Goal: Task Accomplishment & Management: Complete application form

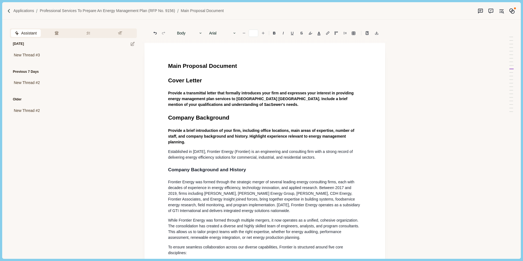
scroll to position [587, 0]
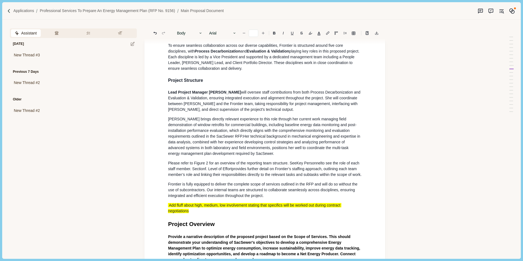
click at [199, 162] on span "gure 2" at bounding box center [202, 163] width 11 height 4
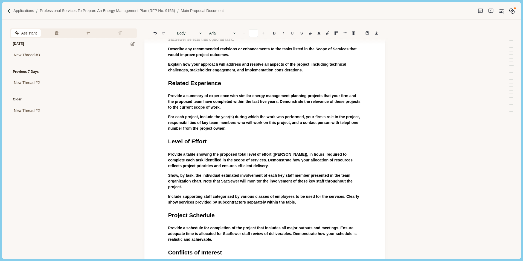
scroll to position [943, 0]
click at [235, 131] on p "For each project, include the year(s) during which the work was performed, your…" at bounding box center [265, 122] width 194 height 17
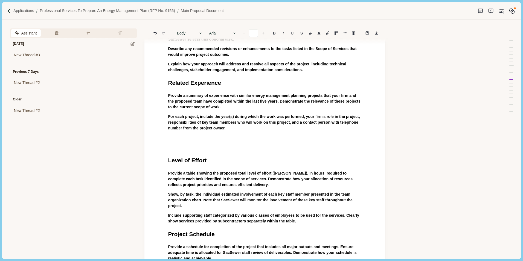
drag, startPoint x: 214, startPoint y: 152, endPoint x: 206, endPoint y: 152, distance: 7.7
click at [214, 150] on p at bounding box center [265, 148] width 194 height 6
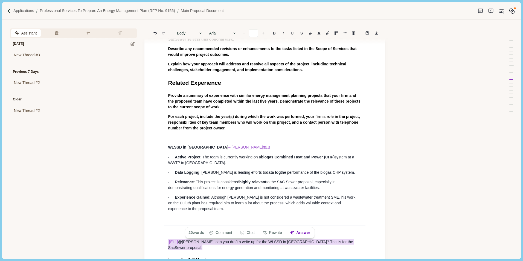
drag, startPoint x: 338, startPoint y: 244, endPoint x: 166, endPoint y: 221, distance: 173.4
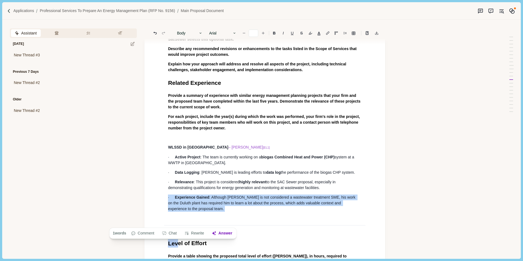
drag, startPoint x: 179, startPoint y: 235, endPoint x: 156, endPoint y: 226, distance: 24.2
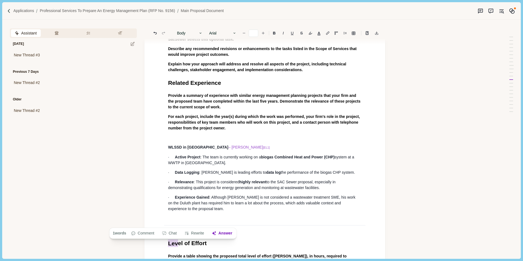
click at [203, 212] on p "· Experience Gained : Although [PERSON_NAME] is not considered a wastewater tre…" at bounding box center [265, 203] width 194 height 17
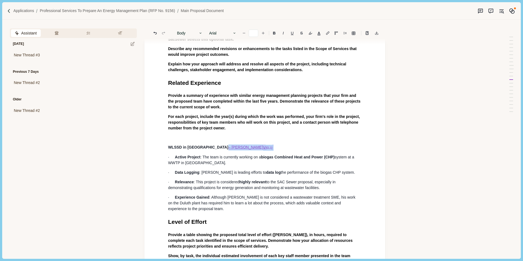
drag, startPoint x: 224, startPoint y: 147, endPoint x: 199, endPoint y: 151, distance: 25.7
click at [199, 151] on p "WLSSD in Duluth – Tom V [EL1]" at bounding box center [265, 148] width 194 height 6
type input "**"
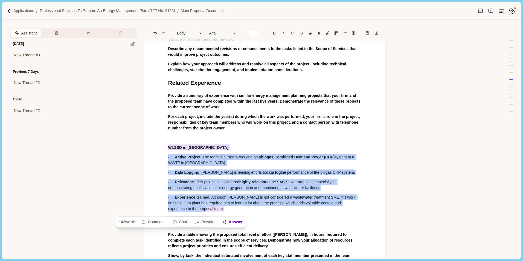
drag, startPoint x: 205, startPoint y: 212, endPoint x: 156, endPoint y: 150, distance: 78.6
click at [213, 224] on button "Rewrite" at bounding box center [204, 222] width 25 height 8
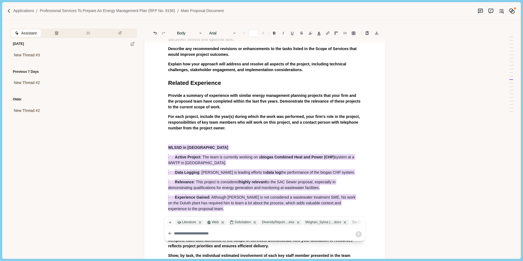
click at [194, 234] on textarea at bounding box center [264, 234] width 181 height 6
type textarea "**********"
click at [361, 224] on div "SacSewer - Ener....docx" at bounding box center [373, 223] width 46 height 6
click at [299, 223] on icon at bounding box center [299, 223] width 2 height 2
click at [301, 223] on icon at bounding box center [302, 223] width 4 height 4
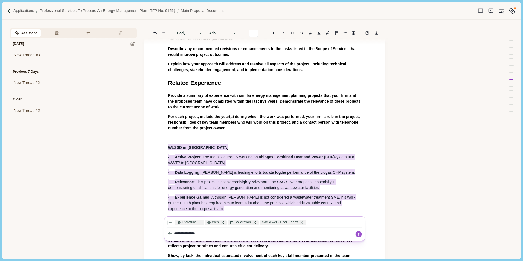
click at [211, 233] on textarea "**********" at bounding box center [264, 234] width 181 height 6
click at [172, 223] on icon "button" at bounding box center [170, 223] width 4 height 4
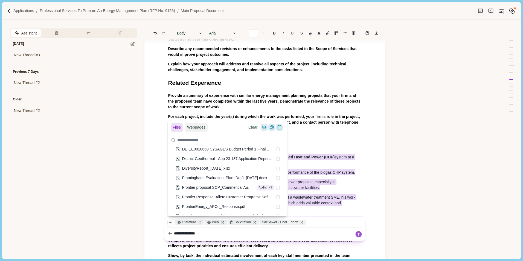
scroll to position [278, 0]
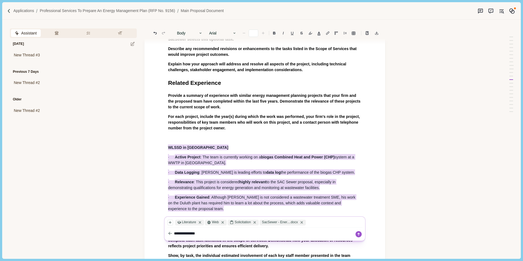
click at [236, 235] on textarea "**********" at bounding box center [264, 234] width 181 height 6
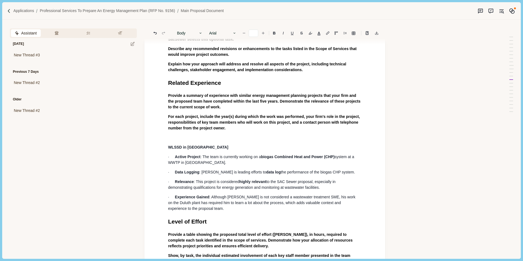
type input "**"
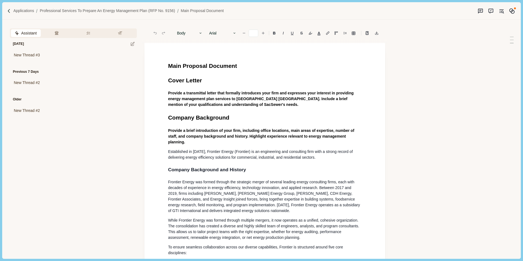
type input "**"
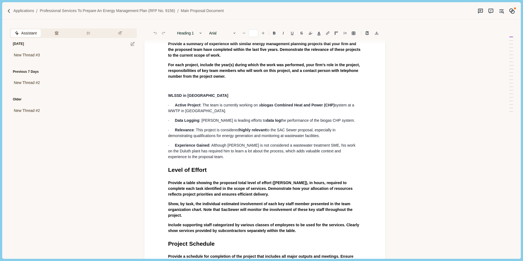
scroll to position [985, 0]
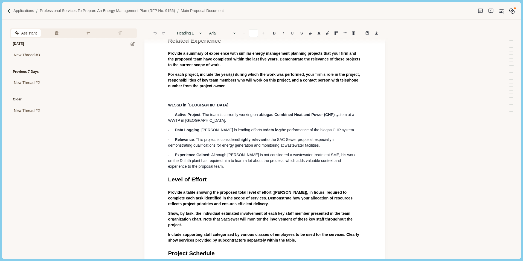
click at [200, 169] on p "· Experience Gained : Although Tom is not considered a wastewater treatment SME…" at bounding box center [265, 160] width 194 height 17
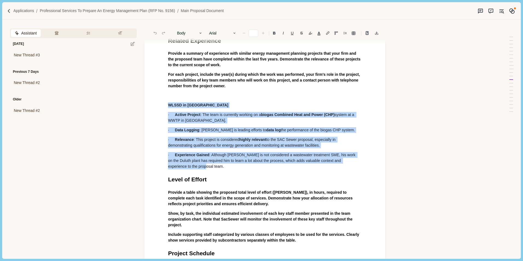
drag, startPoint x: 194, startPoint y: 171, endPoint x: 168, endPoint y: 107, distance: 69.4
click at [207, 180] on button "Rewrite" at bounding box center [204, 180] width 25 height 8
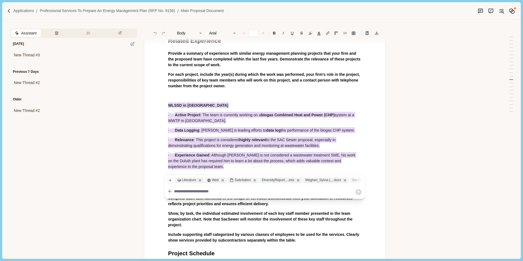
click at [243, 191] on textarea at bounding box center [264, 192] width 181 height 6
click at [170, 180] on icon "button" at bounding box center [170, 180] width 2 height 2
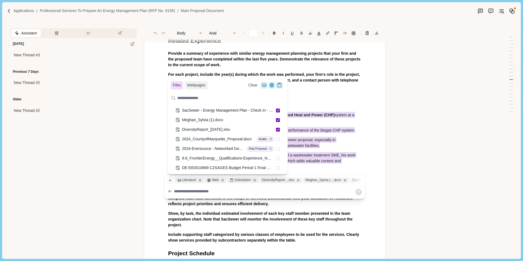
scroll to position [288, 0]
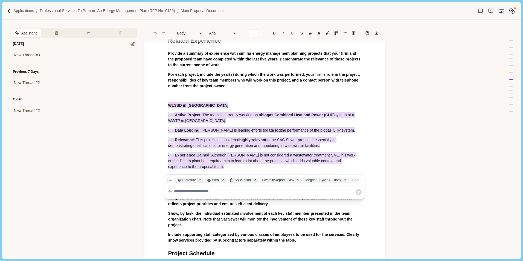
click at [213, 194] on textarea at bounding box center [264, 192] width 181 height 6
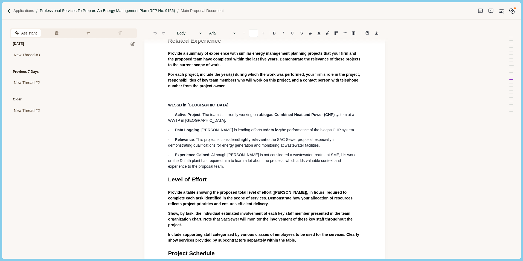
type input "**"
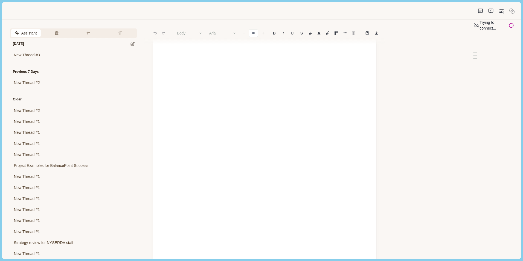
scroll to position [82, 0]
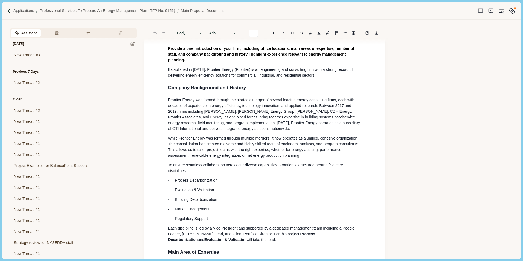
type input "**"
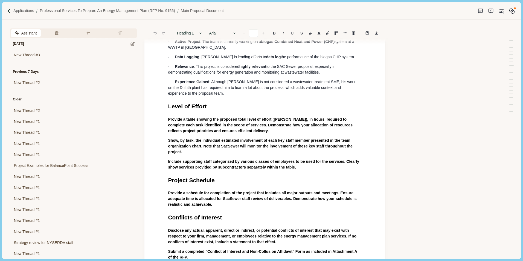
scroll to position [1081, 0]
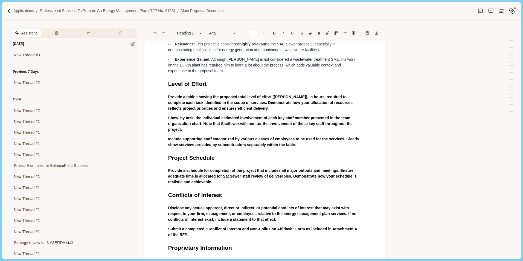
click at [214, 185] on p "Provide a schedule for completion of the project that includes all major output…" at bounding box center [265, 176] width 194 height 17
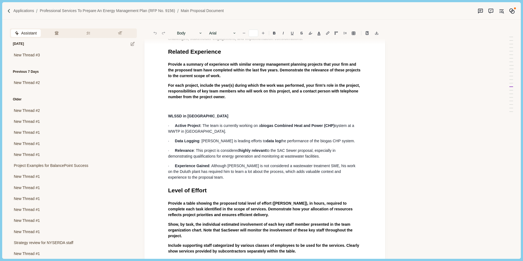
scroll to position [972, 0]
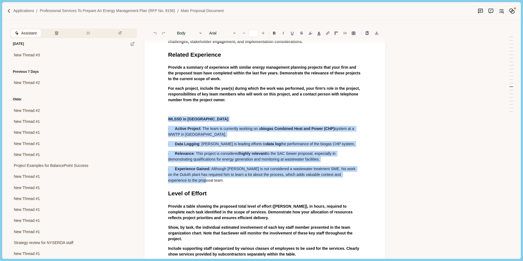
drag, startPoint x: 197, startPoint y: 182, endPoint x: 163, endPoint y: 123, distance: 68.8
click at [205, 194] on button "Rewrite" at bounding box center [204, 194] width 25 height 8
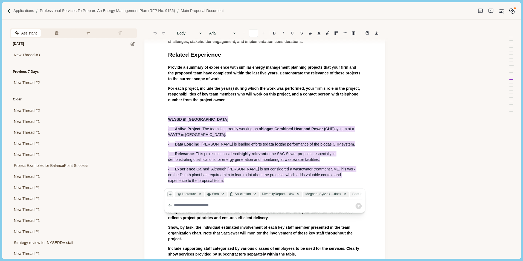
click at [171, 194] on icon "button" at bounding box center [170, 194] width 4 height 4
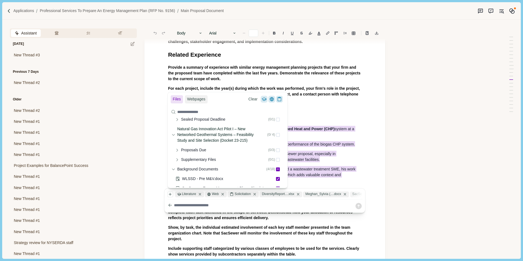
scroll to position [124, 0]
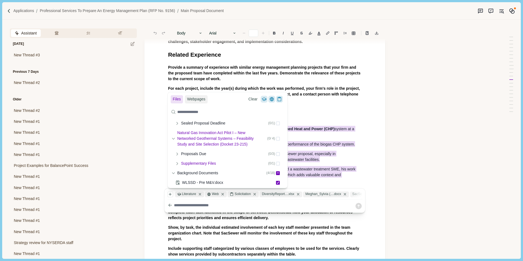
click at [178, 165] on icon at bounding box center [177, 164] width 4 height 4
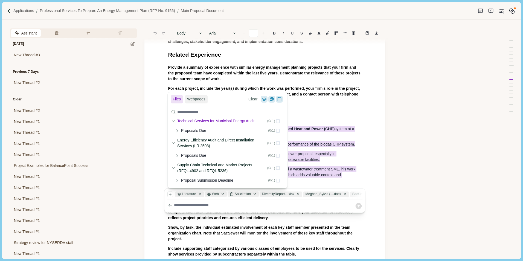
click at [171, 122] on div "Technical Services for Municipal Energy Audit ( 0 / 1 )" at bounding box center [228, 121] width 120 height 10
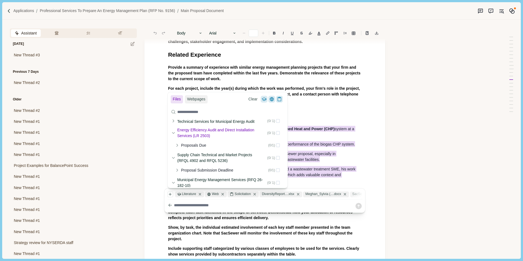
click at [172, 131] on div "Energy Efficiency Audit and Direct Installation Services (LR 2503) ( 0 / 1 )" at bounding box center [228, 132] width 120 height 15
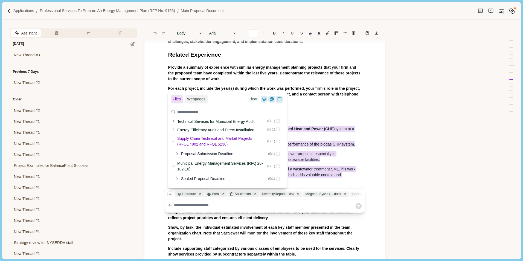
click at [174, 139] on div "Supply Chain Technical and Market Projects (RFQL 4902 and RFQL 5236) ( 0 / 1 )" at bounding box center [228, 141] width 120 height 15
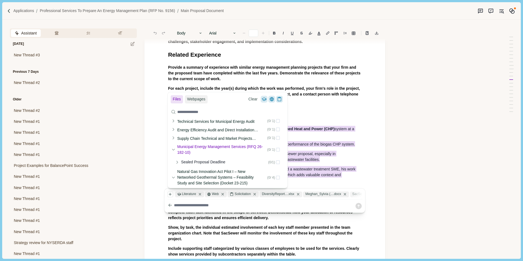
click at [172, 147] on div "Municipal Energy Management Services (RFQ 26-182-10) ( 0 / 1 )" at bounding box center [228, 149] width 120 height 15
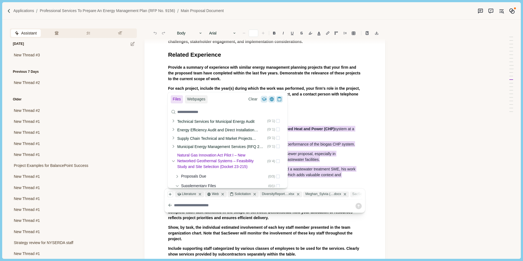
click at [172, 159] on div "Natural Gas Innovation Act Pilot I – New Networked Geothermal Systems – Feasibi…" at bounding box center [228, 161] width 120 height 21
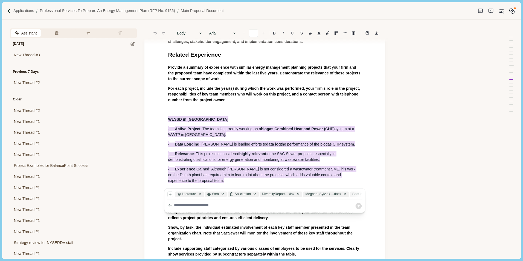
click at [189, 206] on textarea at bounding box center [264, 206] width 181 height 6
click at [170, 194] on icon "button" at bounding box center [170, 194] width 4 height 4
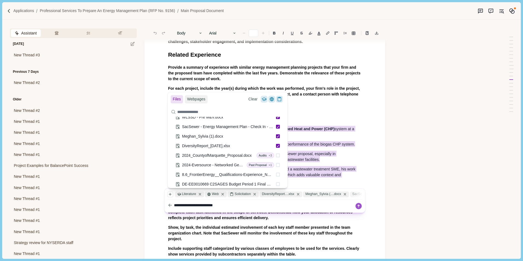
scroll to position [86, 0]
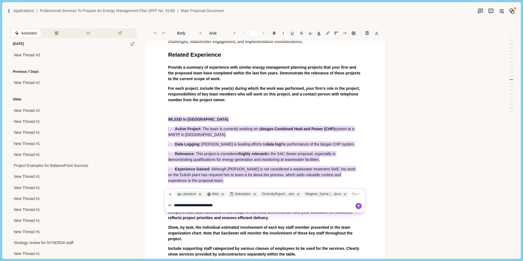
click at [237, 205] on textarea "**********" at bounding box center [264, 206] width 181 height 6
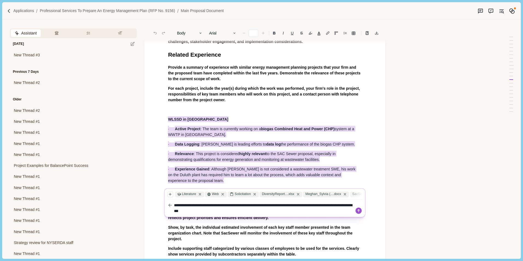
click at [339, 206] on textarea "**********" at bounding box center [264, 208] width 181 height 11
click at [283, 210] on textarea "**********" at bounding box center [264, 208] width 181 height 11
type textarea "**********"
click at [357, 208] on icon at bounding box center [359, 211] width 8 height 8
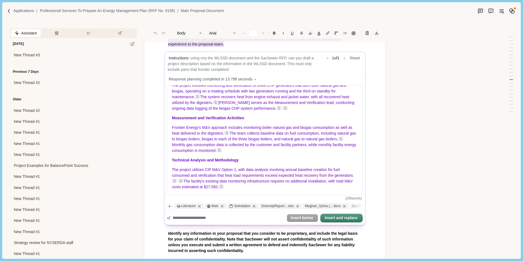
scroll to position [1108, 0]
click at [206, 220] on textarea at bounding box center [229, 218] width 112 height 6
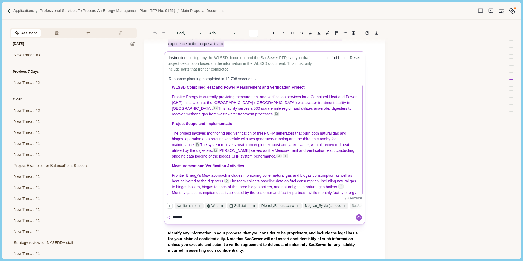
scroll to position [0, 0]
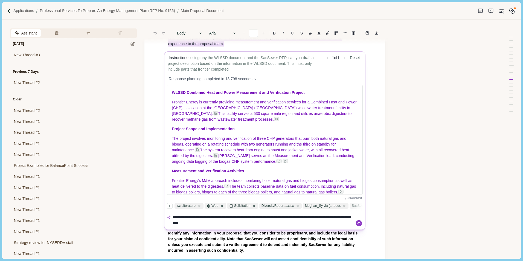
type textarea "**********"
click at [359, 224] on icon at bounding box center [360, 224] width 8 height 8
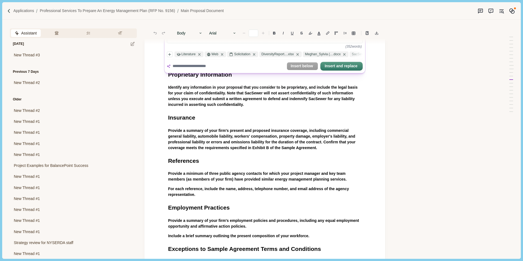
scroll to position [1163, 0]
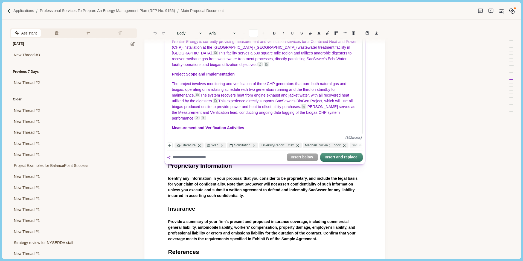
click at [208, 159] on textarea at bounding box center [229, 158] width 112 height 6
type textarea "**********"
click at [357, 155] on icon at bounding box center [360, 157] width 8 height 8
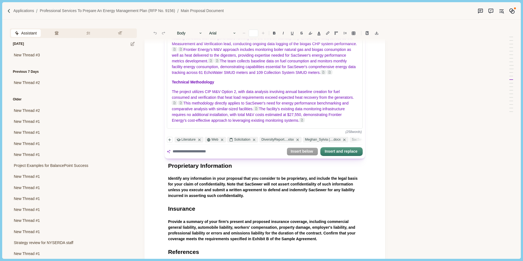
click at [209, 153] on textarea at bounding box center [229, 152] width 112 height 6
type textarea "**********"
click at [359, 150] on icon at bounding box center [359, 151] width 6 height 6
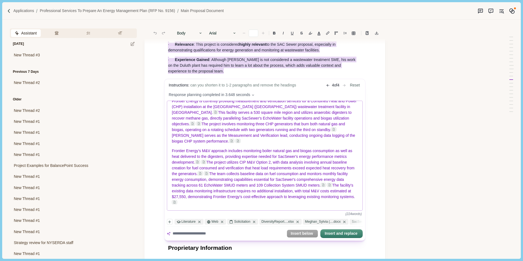
scroll to position [12, 0]
click at [218, 204] on p "Frontier Energy's M&V approach includes monitoring boiler natural gas and bioga…" at bounding box center [265, 176] width 186 height 57
click at [332, 234] on button "Insert and replace" at bounding box center [341, 234] width 41 height 8
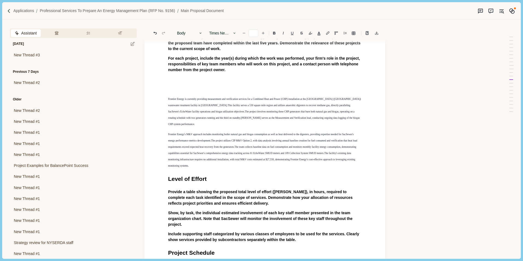
scroll to position [999, 0]
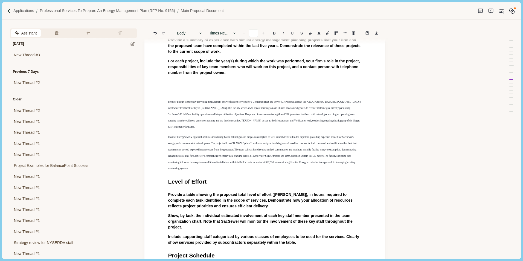
click at [214, 183] on h1 "Level of Effort" at bounding box center [265, 181] width 194 height 9
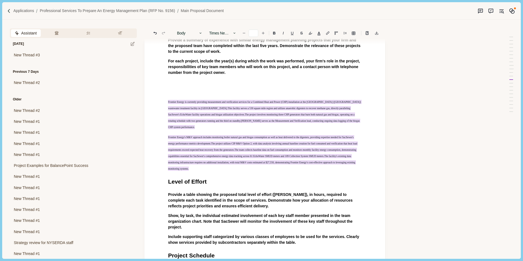
drag, startPoint x: 201, startPoint y: 166, endPoint x: 157, endPoint y: 101, distance: 78.7
click at [196, 33] on button "Body" at bounding box center [189, 33] width 31 height 8
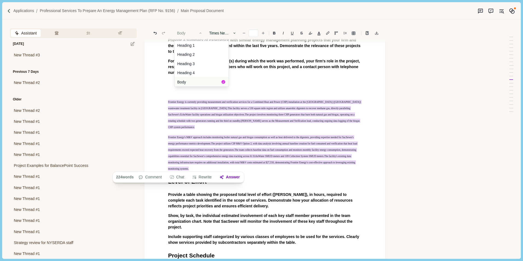
click at [192, 80] on button "Body" at bounding box center [202, 81] width 54 height 9
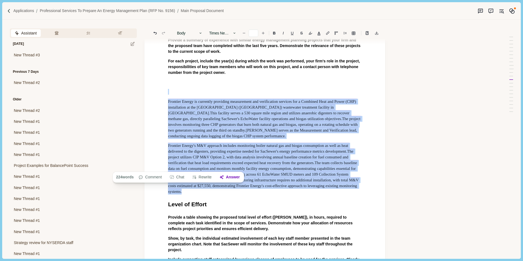
type input "**"
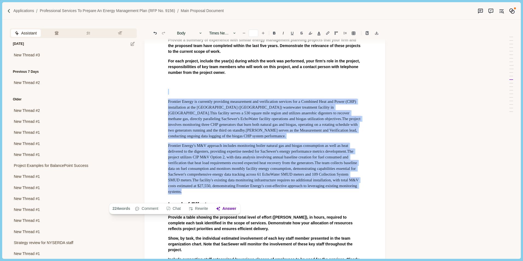
click at [220, 95] on p at bounding box center [265, 92] width 194 height 6
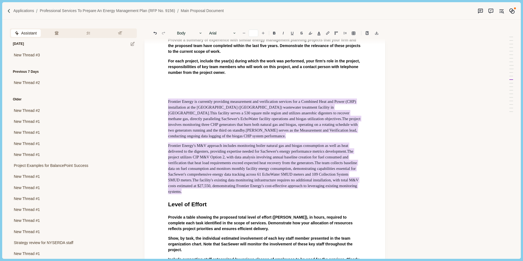
drag, startPoint x: 188, startPoint y: 199, endPoint x: 162, endPoint y: 106, distance: 96.8
click at [186, 34] on button "Body" at bounding box center [189, 33] width 31 height 8
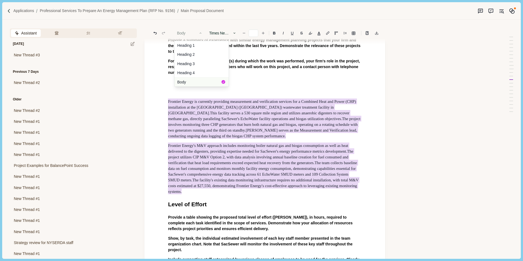
click at [202, 80] on button "Body" at bounding box center [202, 81] width 54 height 9
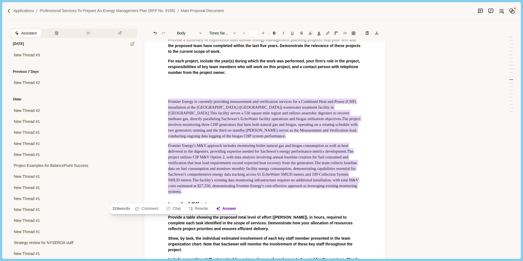
click at [196, 33] on button "Body" at bounding box center [189, 33] width 31 height 8
drag, startPoint x: 192, startPoint y: 199, endPoint x: 168, endPoint y: 106, distance: 96.0
copy div "Frontier Energy is currently providing measurement and verification services fo…"
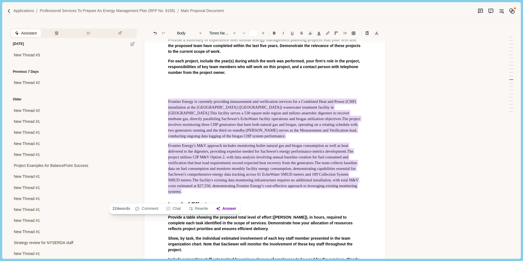
click at [269, 173] on span "The team collects baseline data on fuel consumption and monitors monthly facili…" at bounding box center [263, 171] width 190 height 23
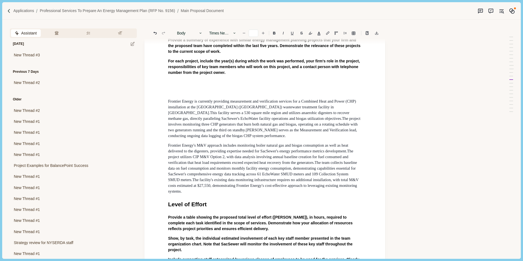
drag, startPoint x: 237, startPoint y: 104, endPoint x: 229, endPoint y: 104, distance: 8.2
click at [237, 104] on span "Frontier Energy is currently providing measurement and verification services fo…" at bounding box center [262, 107] width 189 height 16
click at [196, 95] on p at bounding box center [265, 92] width 194 height 6
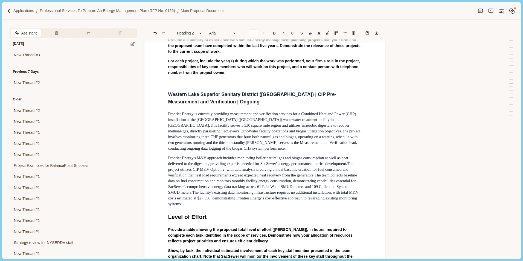
click at [197, 200] on span "The facility's existing data monitoring infrastructure requires no additional i…" at bounding box center [264, 198] width 192 height 16
click at [205, 207] on p "Frontier Energy's M&V approach includes monitoring boiler natural gas and bioga…" at bounding box center [265, 181] width 194 height 52
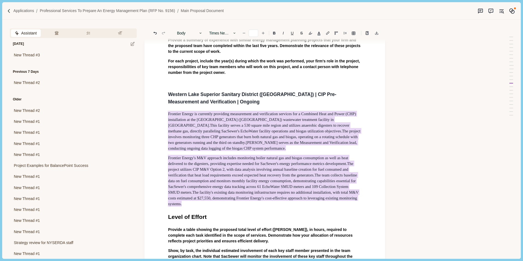
drag, startPoint x: 194, startPoint y: 211, endPoint x: 167, endPoint y: 116, distance: 98.5
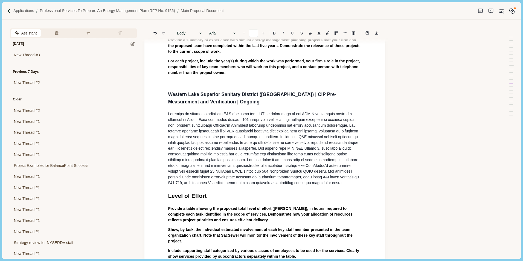
drag, startPoint x: 217, startPoint y: 103, endPoint x: 163, endPoint y: 96, distance: 54.2
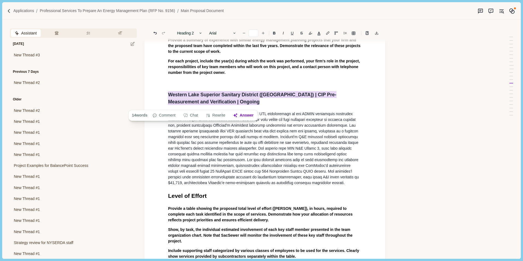
click at [230, 96] on span "Western Lake Superior Sanitary District ([GEOGRAPHIC_DATA]) | CIP Pre-Measureme…" at bounding box center [252, 98] width 168 height 14
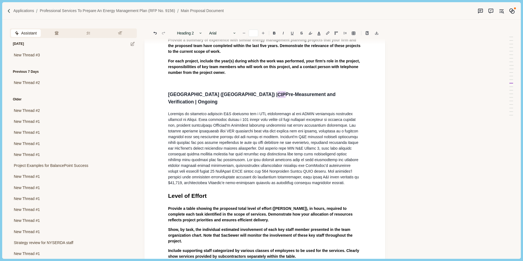
drag, startPoint x: 289, startPoint y: 98, endPoint x: 283, endPoint y: 98, distance: 5.5
click at [283, 98] on h2 "Western Lake Superior Sanitary District (WLSSD) | CIP Pre-Measurement and Verif…" at bounding box center [265, 98] width 194 height 15
click at [311, 111] on button "Rewrite" at bounding box center [307, 109] width 25 height 8
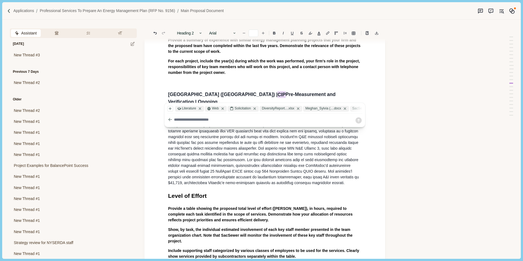
click at [257, 124] on div at bounding box center [262, 120] width 188 height 9
drag, startPoint x: 250, startPoint y: 122, endPoint x: 242, endPoint y: 119, distance: 8.7
click at [250, 122] on textarea at bounding box center [264, 120] width 181 height 6
type textarea "**********"
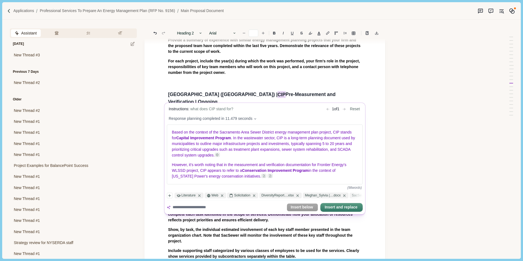
click at [315, 223] on body "Applications Professional Services to Prepare an Energy Management Plan (RFP No…" at bounding box center [261, 130] width 523 height 261
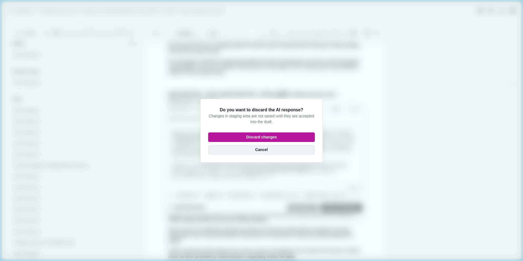
click at [281, 151] on button "Cancel" at bounding box center [261, 150] width 107 height 10
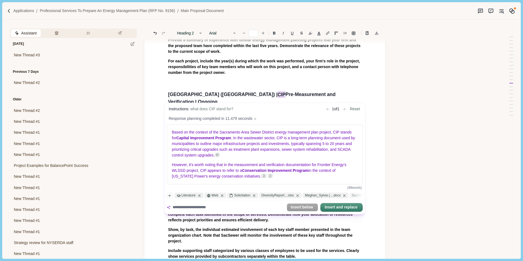
click at [258, 86] on body "Applications Professional Services to Prepare an Energy Management Plan (RFP No…" at bounding box center [261, 130] width 523 height 261
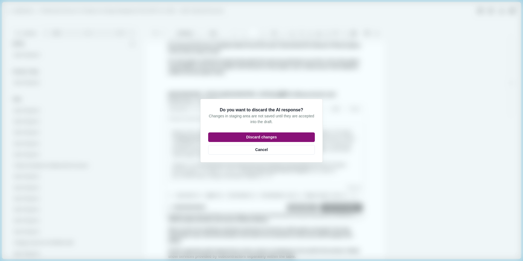
click at [259, 140] on button "Discard changes" at bounding box center [261, 137] width 107 height 10
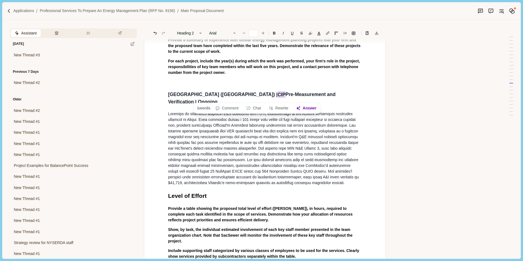
click at [256, 152] on p at bounding box center [265, 148] width 194 height 75
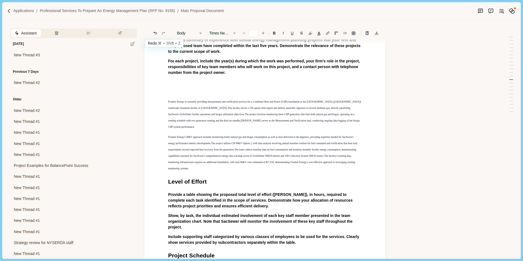
click at [165, 35] on icon "Redo" at bounding box center [163, 33] width 5 height 5
type input "**"
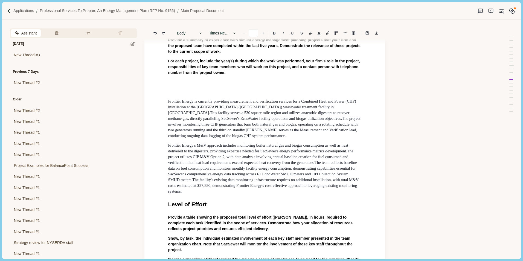
click at [277, 139] on p "Frontier Energy is currently providing measurement and verification services fo…" at bounding box center [265, 119] width 194 height 40
drag, startPoint x: 236, startPoint y: 134, endPoint x: 291, endPoint y: 135, distance: 54.8
click at [291, 135] on span "Tom Vagts serves as the Measurement and Verification lead , conducting ongoing …" at bounding box center [262, 132] width 189 height 11
click at [254, 128] on span "The project involves monitoring three CHP generators that burn both natural gas…" at bounding box center [265, 124] width 194 height 16
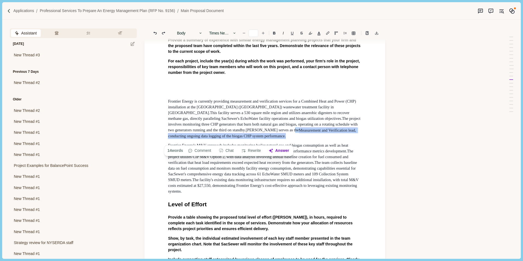
drag, startPoint x: 233, startPoint y: 138, endPoint x: 236, endPoint y: 136, distance: 3.7
click at [236, 136] on p "Frontier Energy is currently providing measurement and verification services fo…" at bounding box center [265, 119] width 194 height 40
click at [247, 147] on p "Frontier Energy's M&V approach includes monitoring boiler natural gas and bioga…" at bounding box center [265, 169] width 194 height 52
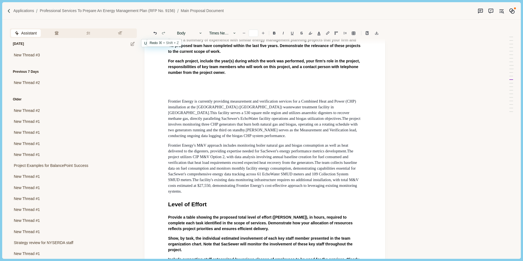
click at [161, 34] on button "Redo" at bounding box center [164, 33] width 8 height 8
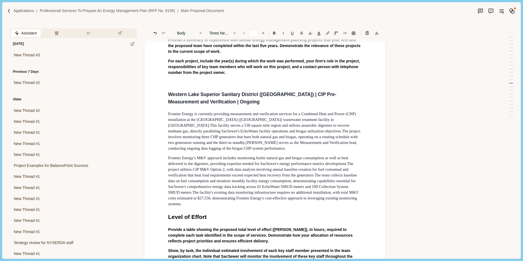
click at [161, 34] on button "Redo" at bounding box center [164, 33] width 8 height 8
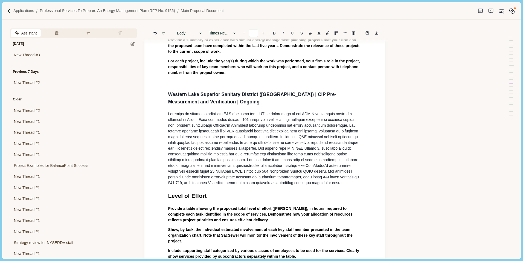
click at [163, 34] on icon "Redo" at bounding box center [163, 33] width 3 height 3
drag, startPoint x: 267, startPoint y: 157, endPoint x: 246, endPoint y: 151, distance: 22.0
click at [267, 157] on p at bounding box center [265, 148] width 194 height 75
click at [220, 186] on p at bounding box center [265, 148] width 194 height 75
click at [265, 184] on p at bounding box center [265, 148] width 194 height 75
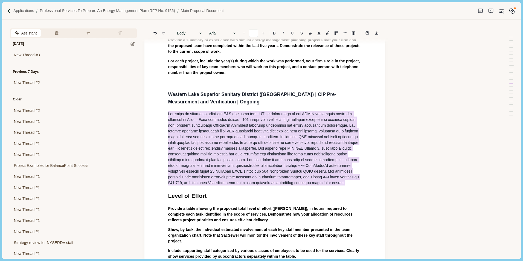
drag, startPoint x: 326, startPoint y: 186, endPoint x: 167, endPoint y: 117, distance: 173.3
click at [244, 197] on button "Chat" at bounding box center [244, 196] width 21 height 8
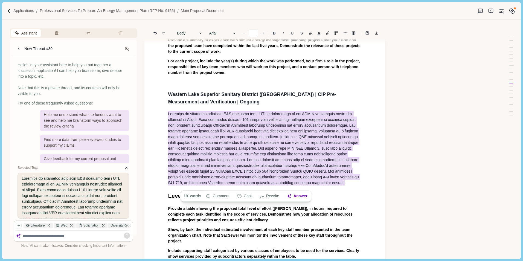
click at [64, 237] on textarea at bounding box center [77, 236] width 108 height 5
drag, startPoint x: 58, startPoint y: 235, endPoint x: 90, endPoint y: 238, distance: 32.1
click at [90, 238] on textarea "**********" at bounding box center [77, 236] width 108 height 5
click at [97, 238] on textarea "**********" at bounding box center [77, 236] width 108 height 5
type textarea "**********"
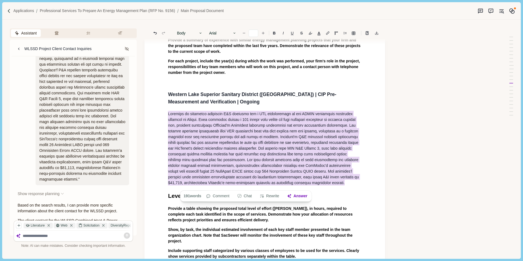
scroll to position [199, 0]
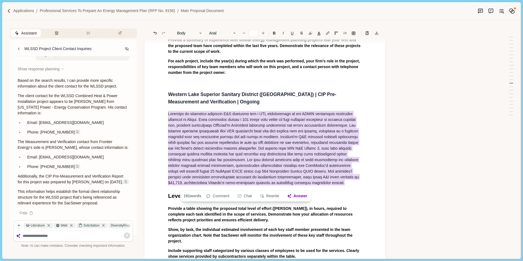
click at [293, 139] on span at bounding box center [264, 148] width 192 height 75
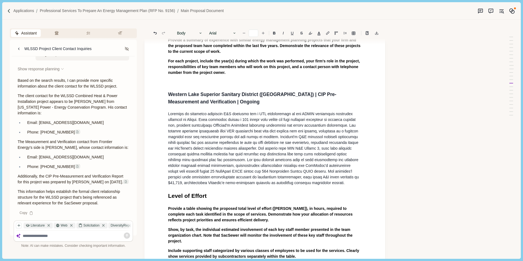
click at [332, 186] on p at bounding box center [265, 148] width 194 height 75
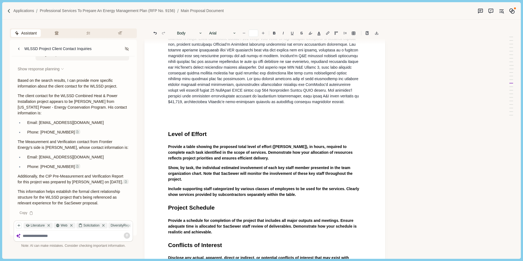
scroll to position [1108, 0]
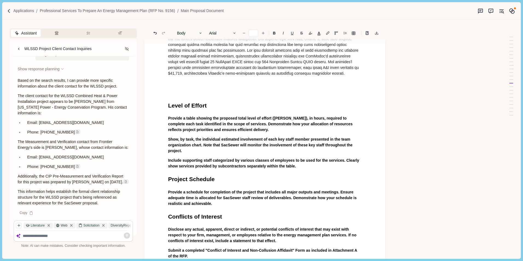
click at [180, 94] on p at bounding box center [265, 93] width 194 height 6
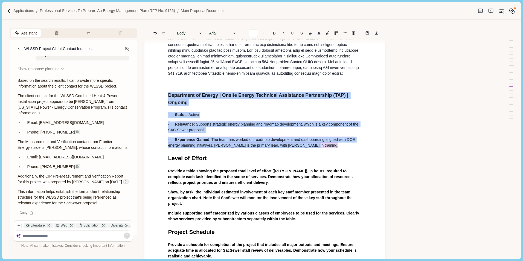
drag, startPoint x: 292, startPoint y: 146, endPoint x: 167, endPoint y: 98, distance: 133.7
click at [264, 158] on button "Rewrite" at bounding box center [259, 159] width 25 height 8
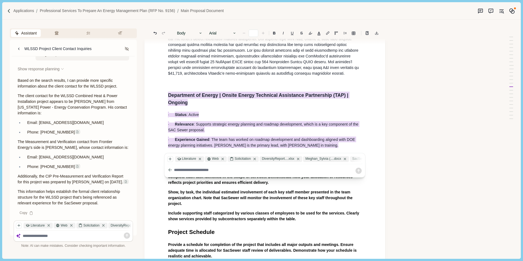
click at [212, 174] on div at bounding box center [264, 170] width 181 height 8
click at [201, 171] on textarea at bounding box center [264, 170] width 181 height 6
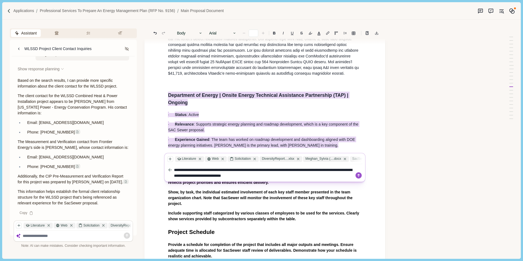
type textarea "**********"
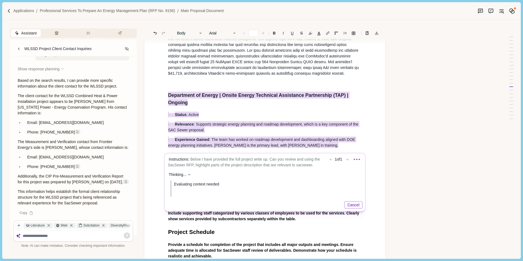
click at [357, 205] on button "Cancel" at bounding box center [353, 205] width 19 height 8
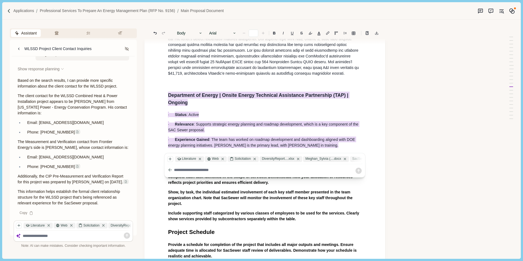
click at [243, 173] on div at bounding box center [264, 170] width 181 height 8
click at [200, 170] on textarea at bounding box center [264, 170] width 181 height 6
type textarea "**********"
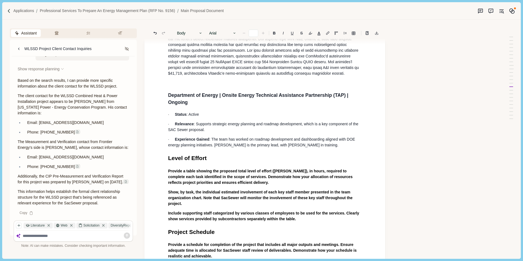
type input "**"
click at [311, 148] on p "· Experience Gained : The team has worked on roadmap development and dashboardi…" at bounding box center [265, 142] width 194 height 11
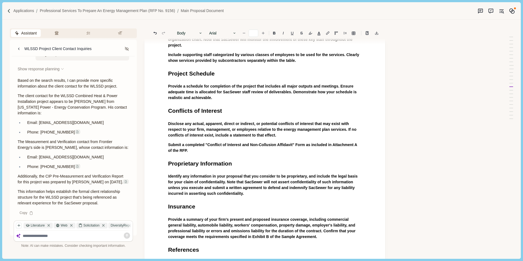
scroll to position [1365, 0]
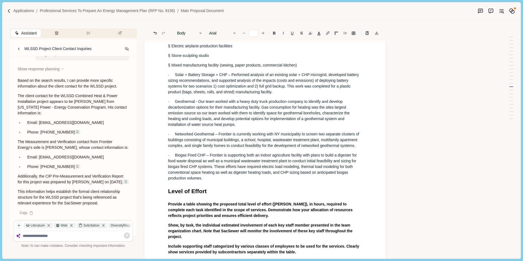
click at [211, 123] on p "· Geothermal - Our team worked with a heavy duty truck production company to id…" at bounding box center [265, 113] width 194 height 29
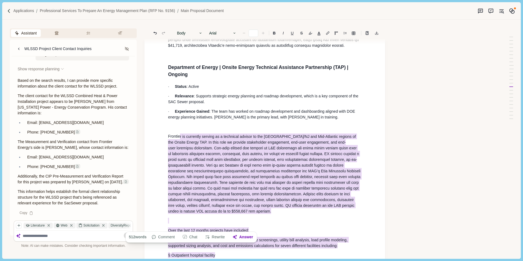
scroll to position [1118, 0]
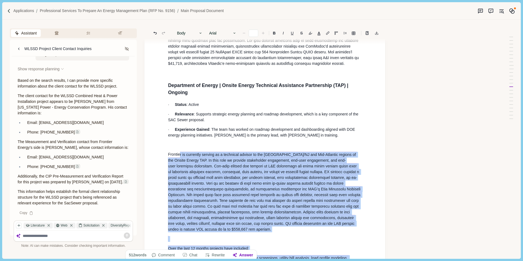
drag, startPoint x: 211, startPoint y: 180, endPoint x: 174, endPoint y: 158, distance: 42.8
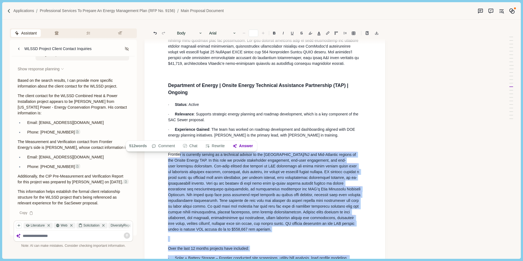
click at [198, 162] on span "r is currently serving as a technical advisor to the NY/NJ and Mid-Atlantic reg…" at bounding box center [262, 160] width 189 height 17
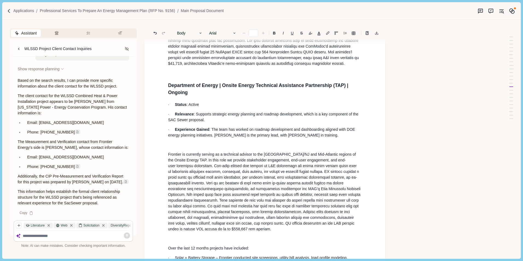
type input "**"
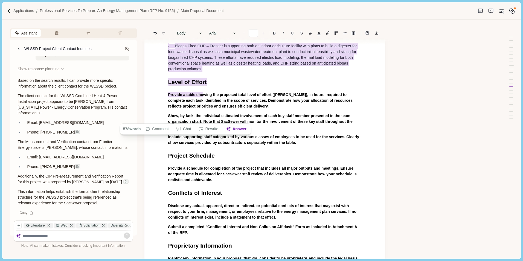
scroll to position [1447, 0]
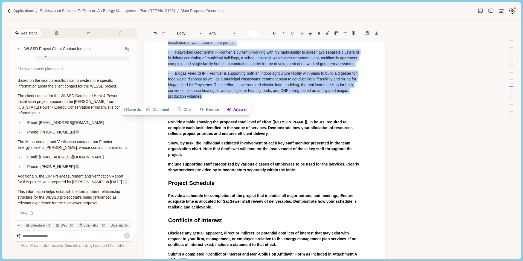
drag, startPoint x: 169, startPoint y: 88, endPoint x: 205, endPoint y: 102, distance: 38.7
click at [209, 108] on button "Rewrite" at bounding box center [209, 110] width 25 height 8
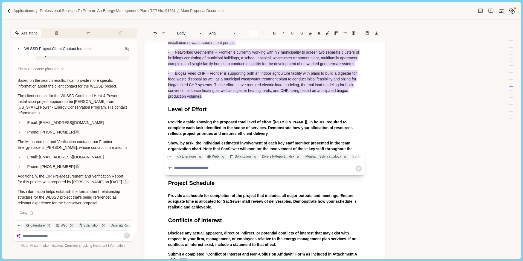
click at [217, 167] on textarea at bounding box center [264, 168] width 181 height 6
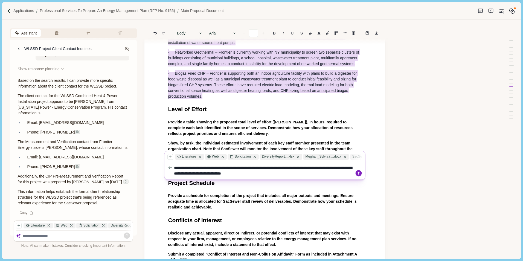
type textarea "**********"
click at [360, 173] on icon at bounding box center [359, 173] width 6 height 6
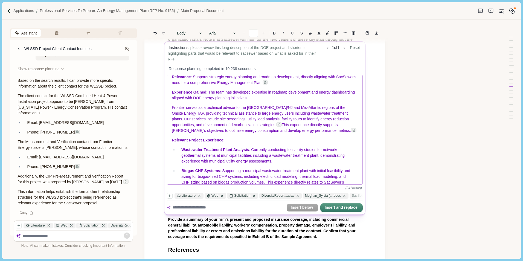
scroll to position [13, 0]
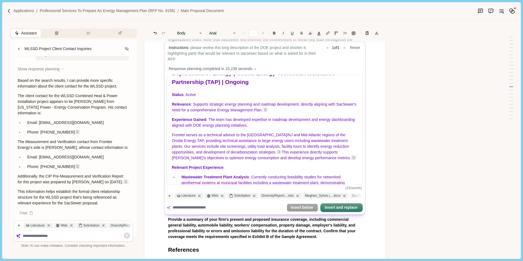
click at [204, 207] on textarea at bounding box center [229, 208] width 112 height 6
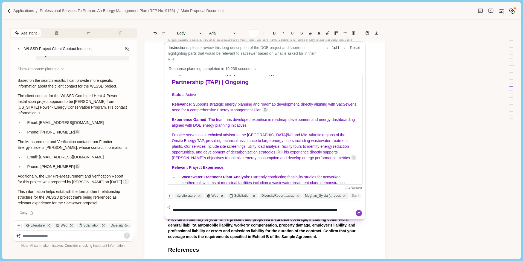
type textarea "**********"
click at [358, 215] on icon at bounding box center [359, 213] width 6 height 6
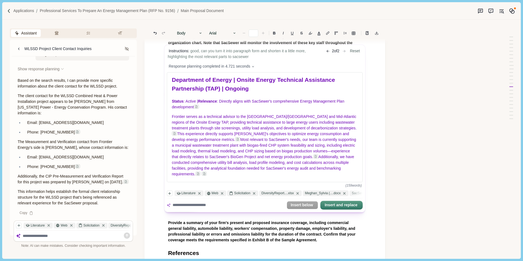
scroll to position [1556, 0]
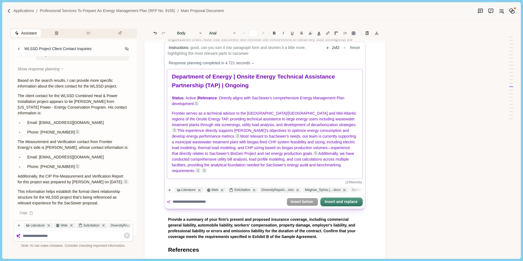
drag, startPoint x: 210, startPoint y: 172, endPoint x: 168, endPoint y: 119, distance: 67.8
click at [168, 119] on div "Department of Energy | Onsite Energy Technical Assistance Partnership (TAP) | O…" at bounding box center [265, 123] width 196 height 109
click at [180, 113] on span "Frontier serves as a technical advisor to the [GEOGRAPHIC_DATA]/[GEOGRAPHIC_DAT…" at bounding box center [265, 119] width 186 height 16
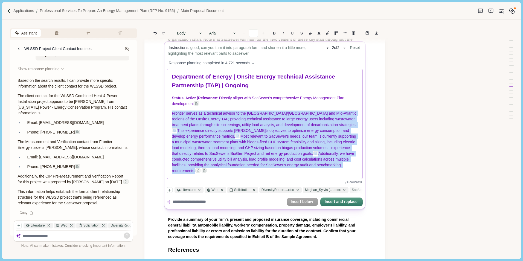
drag, startPoint x: 172, startPoint y: 110, endPoint x: 220, endPoint y: 174, distance: 79.9
click at [208, 170] on div "Department of Energy | Onsite Energy Technical Assistance Partnership (TAP) | O…" at bounding box center [265, 123] width 196 height 109
click at [340, 204] on button "Insert and replace" at bounding box center [341, 202] width 41 height 8
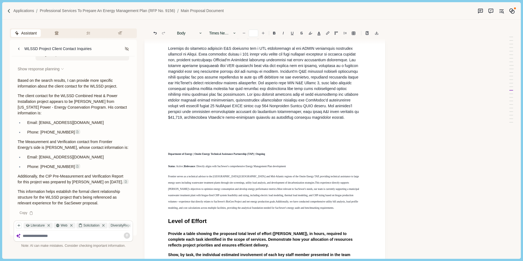
scroll to position [1060, 0]
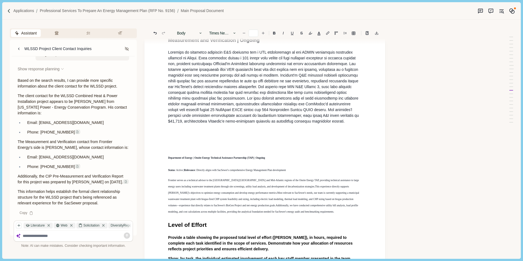
drag, startPoint x: 281, startPoint y: 184, endPoint x: 285, endPoint y: 203, distance: 20.0
click at [281, 184] on span "Frontier serves as a technical advisor to the [GEOGRAPHIC_DATA]/[GEOGRAPHIC_DAT…" at bounding box center [264, 183] width 192 height 9
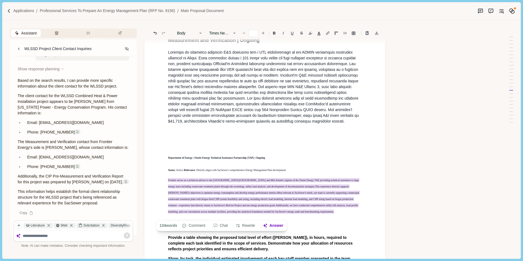
drag, startPoint x: 282, startPoint y: 218, endPoint x: 168, endPoint y: 180, distance: 120.1
click at [189, 31] on button "Body" at bounding box center [189, 33] width 31 height 8
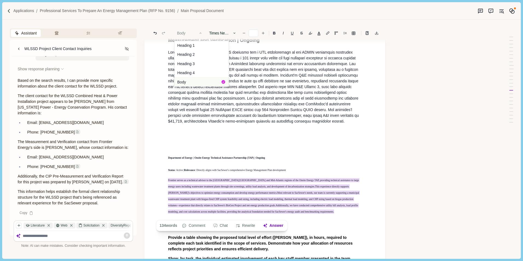
click at [191, 80] on button "Body" at bounding box center [202, 81] width 54 height 9
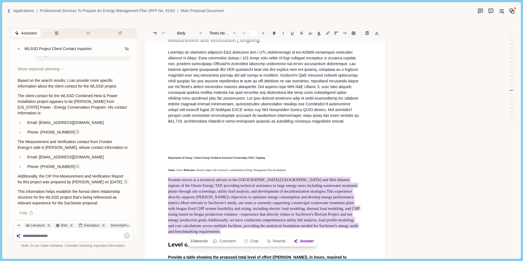
drag, startPoint x: 289, startPoint y: 153, endPoint x: 285, endPoint y: 167, distance: 14.6
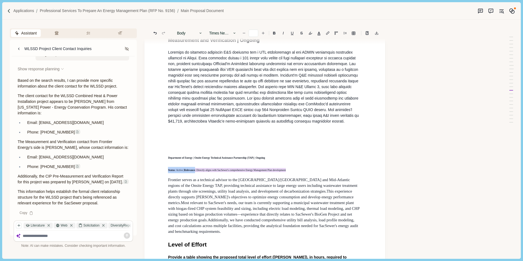
drag, startPoint x: 168, startPoint y: 172, endPoint x: 161, endPoint y: 171, distance: 7.7
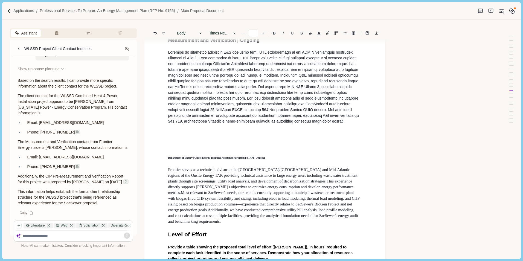
click at [294, 223] on p "Frontier serves as a technical advisor to the NY/NJ and Mid-Atlantic regions of…" at bounding box center [265, 195] width 194 height 57
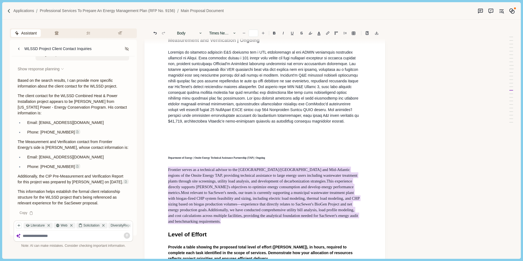
drag, startPoint x: 306, startPoint y: 219, endPoint x: 150, endPoint y: 173, distance: 162.7
drag, startPoint x: 287, startPoint y: 197, endPoint x: 296, endPoint y: 198, distance: 9.1
click at [287, 197] on span "Most relevant to SacSewer's needs, our team is currently supporting a municipal…" at bounding box center [264, 201] width 193 height 23
click at [331, 204] on span "Most relevant to SacSewer's needs, our team is currently supporting a municipal…" at bounding box center [264, 201] width 193 height 23
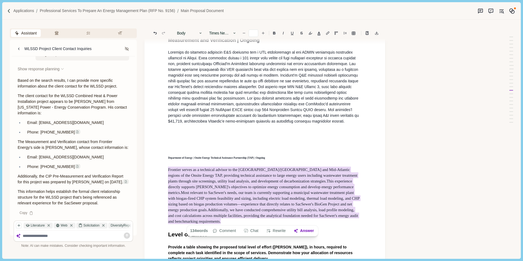
click at [274, 161] on h1 "Department of Energy | Onsite Energy Technical Assistance Partnership (TAP) | O…" at bounding box center [265, 156] width 194 height 9
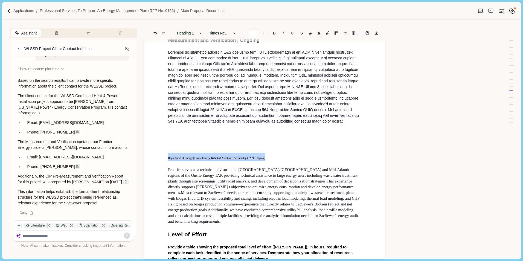
drag, startPoint x: 261, startPoint y: 161, endPoint x: 157, endPoint y: 155, distance: 104.2
click at [194, 31] on button "Heading 1" at bounding box center [189, 33] width 31 height 8
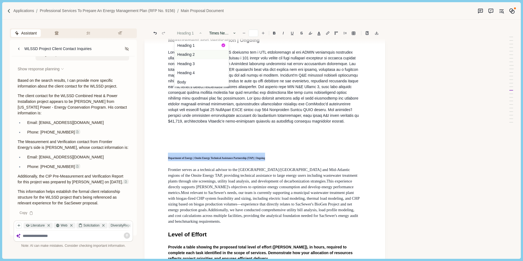
click at [195, 55] on button "Heading 2" at bounding box center [202, 54] width 54 height 9
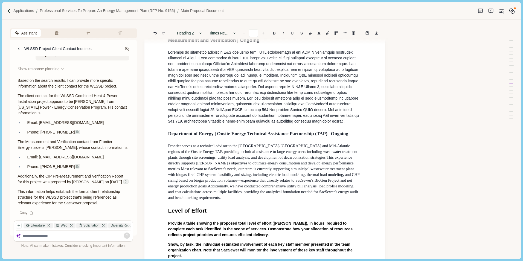
click at [341, 198] on p "Frontier serves as a technical advisor to the NY/NJ and Mid-Atlantic regions of…" at bounding box center [265, 171] width 194 height 57
click at [312, 209] on h1 "Level of Effort" at bounding box center [265, 210] width 194 height 9
click at [343, 198] on p "Frontier serves as a technical advisor to the NY/NJ and Mid-Atlantic regions of…" at bounding box center [265, 171] width 194 height 57
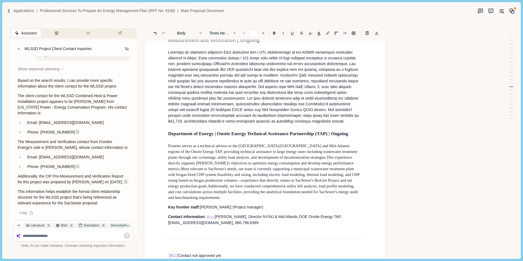
drag, startPoint x: 203, startPoint y: 158, endPoint x: 220, endPoint y: 140, distance: 25.4
click at [203, 158] on p "Frontier serves as a technical advisor to the NY/NJ and Mid-Atlantic regions of…" at bounding box center [265, 171] width 194 height 57
click at [331, 124] on p at bounding box center [265, 87] width 194 height 75
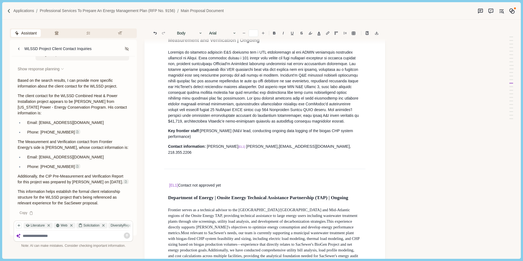
drag, startPoint x: 204, startPoint y: 170, endPoint x: 215, endPoint y: 173, distance: 11.1
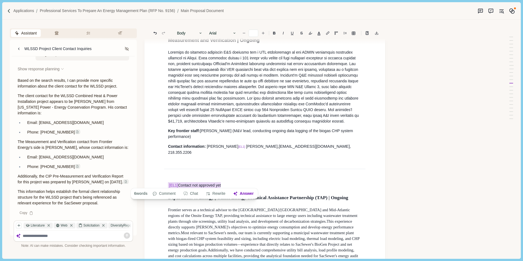
drag, startPoint x: 235, startPoint y: 178, endPoint x: 168, endPoint y: 155, distance: 70.6
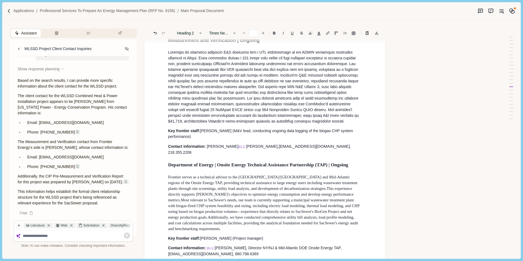
click at [246, 148] on span "Trebilcock" at bounding box center [261, 146] width 31 height 4
type input "**"
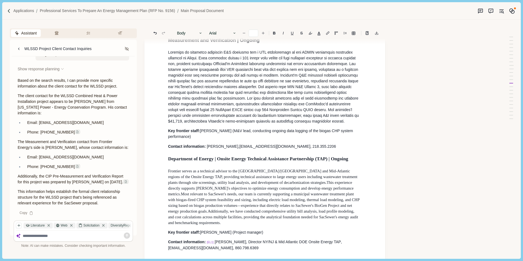
type input "**"
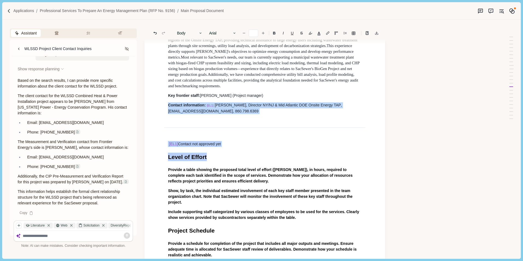
drag, startPoint x: 233, startPoint y: 149, endPoint x: 160, endPoint y: 122, distance: 77.7
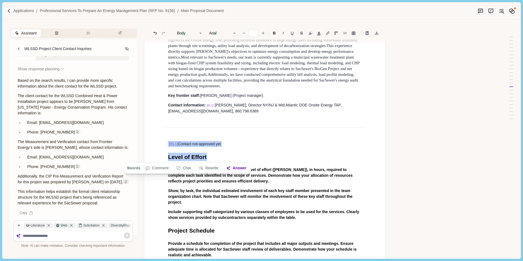
click at [212, 143] on span "Contact not approved yet" at bounding box center [199, 144] width 43 height 6
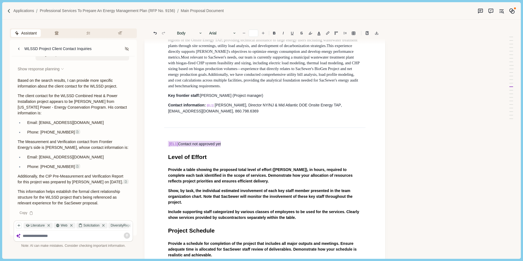
drag, startPoint x: 186, startPoint y: 129, endPoint x: 166, endPoint y: 120, distance: 22.1
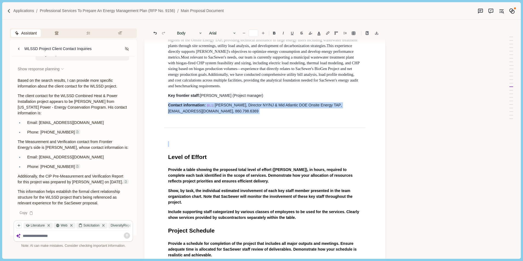
drag, startPoint x: 178, startPoint y: 136, endPoint x: 163, endPoint y: 122, distance: 20.3
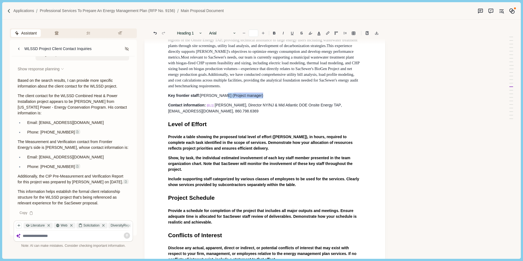
drag, startPoint x: 250, startPoint y: 96, endPoint x: 220, endPoint y: 96, distance: 29.3
click at [220, 96] on p "Key frontier staff: Dan Robb ( Project manager)" at bounding box center [265, 96] width 194 height 6
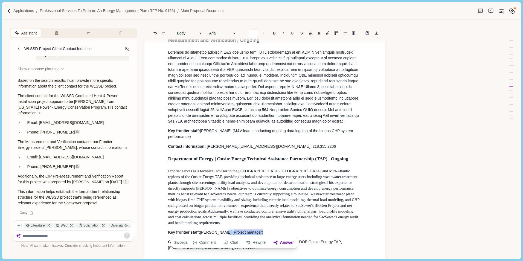
click at [256, 133] on p "Key frontier staff: Tom Vagts (M&V lead, conducting ongoing data logging of the…" at bounding box center [265, 133] width 194 height 11
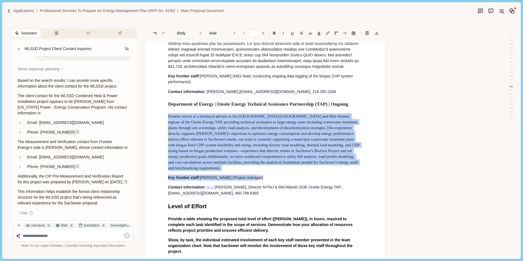
drag, startPoint x: 169, startPoint y: 143, endPoint x: 159, endPoint y: 122, distance: 23.8
click at [235, 188] on button "Rewrite" at bounding box center [232, 188] width 25 height 8
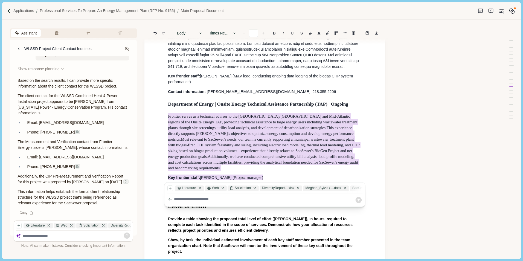
click at [224, 200] on textarea at bounding box center [264, 200] width 181 height 6
type textarea "**********"
click at [359, 200] on icon at bounding box center [359, 200] width 6 height 6
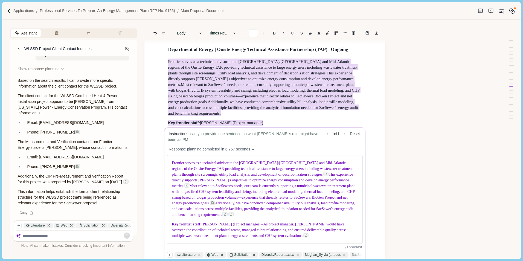
scroll to position [1197, 0]
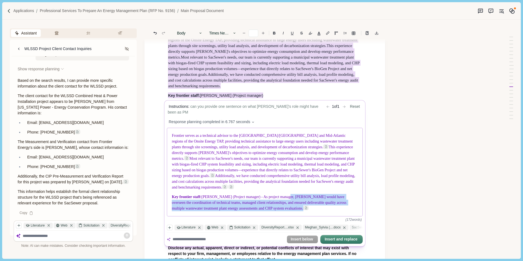
drag, startPoint x: 282, startPoint y: 188, endPoint x: 263, endPoint y: 200, distance: 22.8
click at [263, 200] on p "Key frontier staff: Dan Robb (Project manager) - As project manager, Dan would …" at bounding box center [265, 202] width 186 height 17
copy span "Dan would have overseen the coordination of technical teams, managed client rel…"
click at [299, 89] on body "Applications Professional Services to Prepare an Energy Management Plan (RFP No…" at bounding box center [261, 130] width 523 height 261
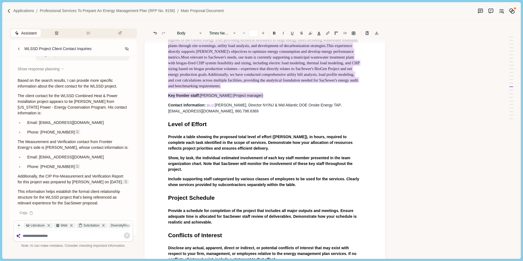
click at [275, 94] on div "Do you want to discard the AI response? Changes in staging area are not saved u…" at bounding box center [261, 130] width 523 height 261
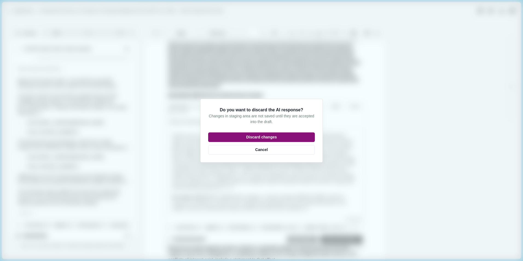
click at [275, 133] on button "Discard changes" at bounding box center [261, 137] width 107 height 10
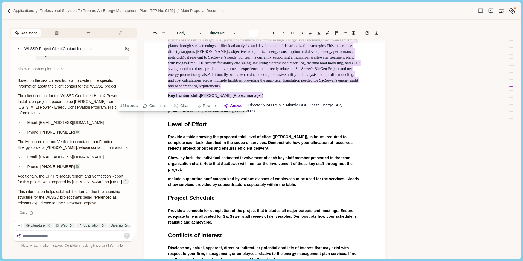
click at [253, 97] on p "Key frontier staff: Dan Robb (Project manager)" at bounding box center [265, 96] width 194 height 6
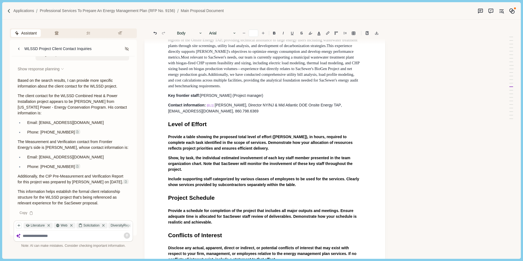
click at [248, 97] on p "Key frontier staff: Dan Robb (Project manager)" at bounding box center [265, 96] width 194 height 6
drag, startPoint x: 248, startPoint y: 97, endPoint x: 230, endPoint y: 97, distance: 18.1
click at [230, 97] on p "Key frontier staff: Dan Robb (Projec t manager )" at bounding box center [265, 96] width 194 height 6
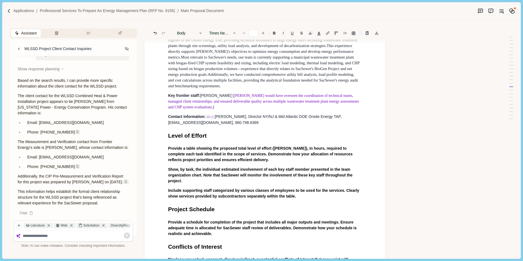
click at [220, 96] on span "Dan would have overseen the coordination of technical teams, managed client rel…" at bounding box center [264, 102] width 192 height 16
click at [212, 108] on p "Key frontier staff: Dan Robb (As Project Manager, oversaw coordination of techn…" at bounding box center [265, 101] width 194 height 17
click at [264, 101] on span "coordination of technical teams, managed client relationships, and ensured deli…" at bounding box center [262, 102] width 188 height 16
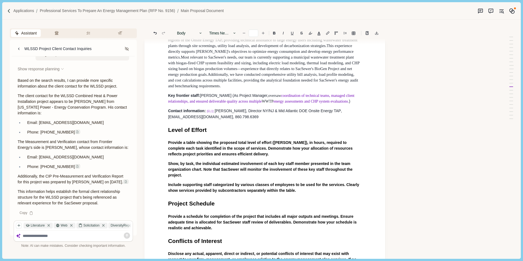
click at [351, 102] on p "Key frontier staff: Dan Robb (As Project Manager, oversaw coordination of techn…" at bounding box center [265, 98] width 194 height 11
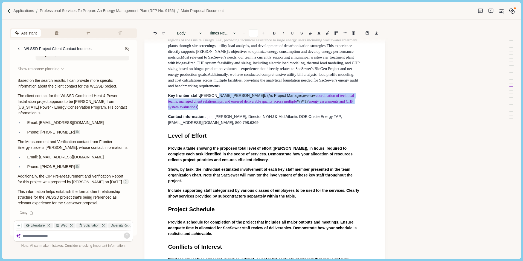
drag, startPoint x: 304, startPoint y: 99, endPoint x: 215, endPoint y: 96, distance: 89.6
click at [215, 96] on p "Key frontier staff: Dan Rob b (As Project Manager, oversaw coordination of tech…" at bounding box center [265, 101] width 194 height 17
click at [186, 33] on button "Body" at bounding box center [189, 33] width 31 height 8
click at [190, 81] on button "Body" at bounding box center [202, 81] width 54 height 9
drag, startPoint x: 240, startPoint y: 99, endPoint x: 243, endPoint y: 105, distance: 6.4
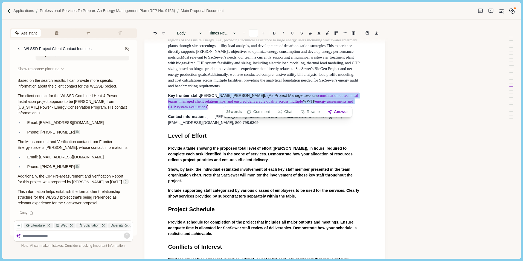
click at [240, 99] on span "coordination of technical teams, managed client relationships, and ensured deli…" at bounding box center [263, 98] width 191 height 11
click at [273, 96] on span "coordination of technical teams, managed client relationships, and ensured deli…" at bounding box center [263, 98] width 191 height 11
drag, startPoint x: 359, startPoint y: 102, endPoint x: 221, endPoint y: 97, distance: 137.8
click at [221, 97] on p "Key frontier staff: Dan Rob b ( As Project Manager, oversaw coordination of tec…" at bounding box center [265, 101] width 194 height 17
click at [253, 114] on p "Contact information: [EL1] James Freihaut, Director NY/NJ & Mid Atlantic DOE On…" at bounding box center [265, 120] width 194 height 12
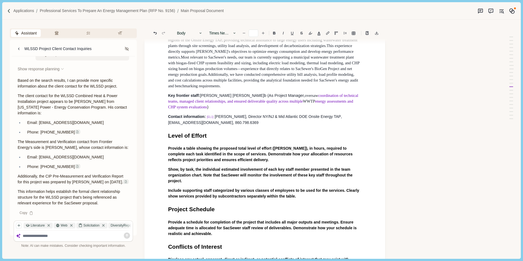
click at [277, 114] on p "Contact information: [EL1] James Freihaut, Director NY/NJ & Mid Atlantic DOE On…" at bounding box center [265, 120] width 194 height 12
click at [241, 118] on p "Contact information: [EL1] James Freihaut, Director NY/NJ & Mid Atlantic DOE On…" at bounding box center [265, 120] width 194 height 12
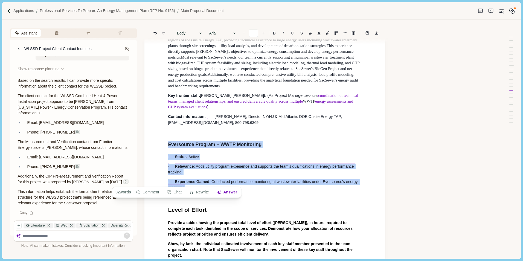
drag, startPoint x: 191, startPoint y: 182, endPoint x: 160, endPoint y: 142, distance: 50.7
click at [177, 194] on button "Chat" at bounding box center [174, 193] width 21 height 8
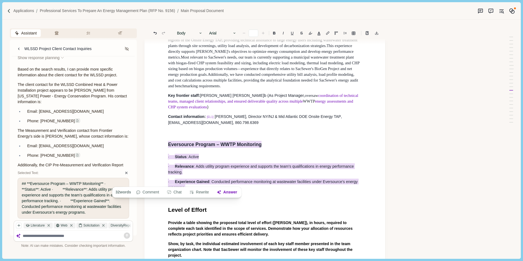
click at [52, 235] on textarea at bounding box center [77, 236] width 108 height 5
click at [18, 227] on icon "button" at bounding box center [19, 226] width 4 height 4
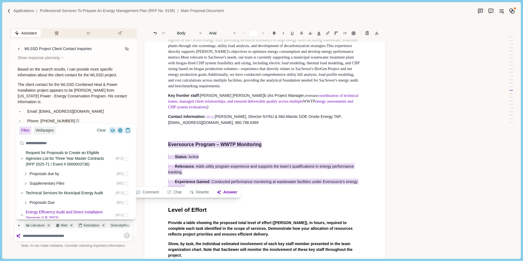
scroll to position [0, 0]
click at [22, 161] on icon at bounding box center [22, 160] width 4 height 4
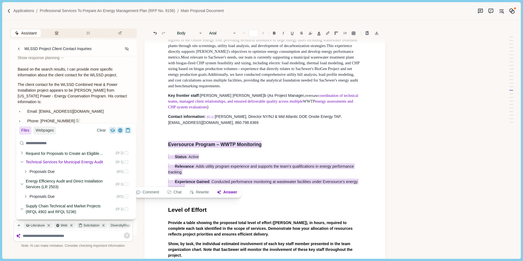
click at [22, 163] on icon at bounding box center [22, 162] width 4 height 4
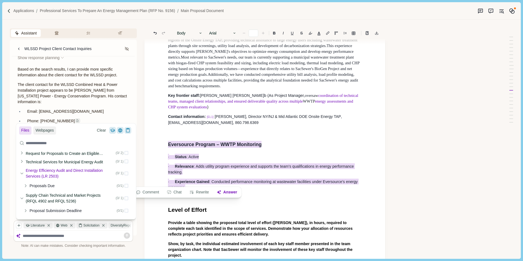
click at [21, 171] on div "Energy Efficiency Audit and Direct Installation Services (LR 2503) ( 0 / 1 )" at bounding box center [76, 173] width 120 height 15
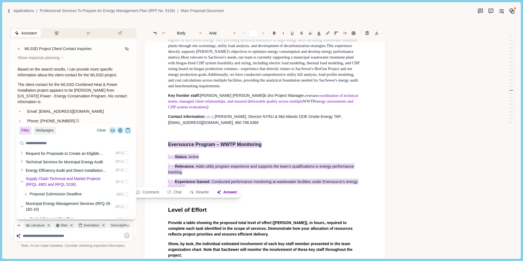
click at [21, 181] on icon at bounding box center [22, 182] width 4 height 4
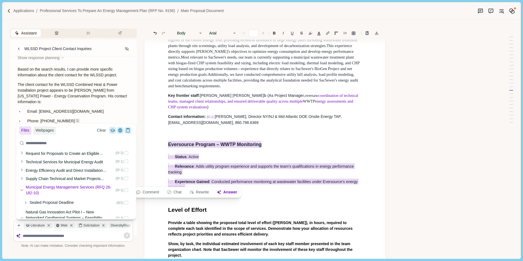
scroll to position [27, 0]
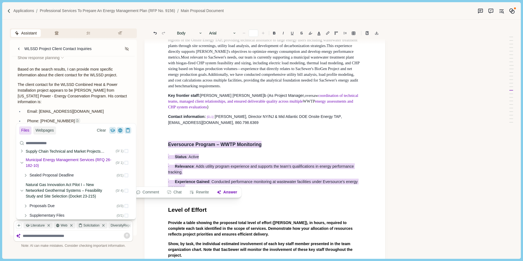
click at [21, 165] on icon at bounding box center [22, 163] width 4 height 4
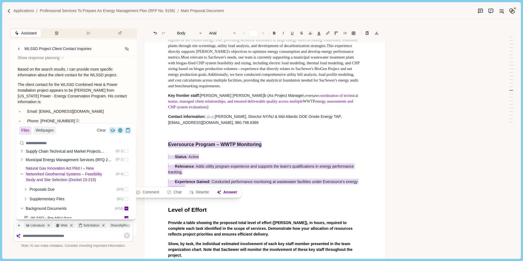
click at [21, 169] on div "Natural Gas Innovation Act Pilot I – New Networked Geothermal Systems – Feasibi…" at bounding box center [76, 174] width 120 height 21
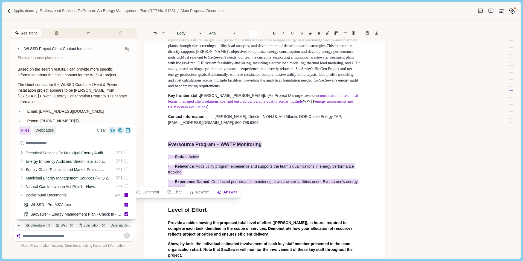
scroll to position [0, 0]
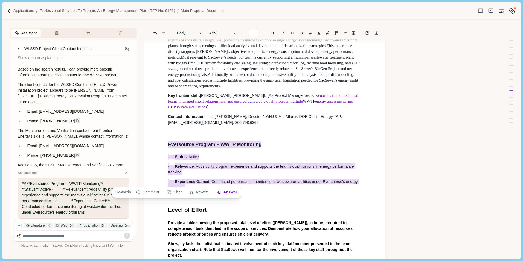
click at [202, 129] on p at bounding box center [265, 132] width 194 height 6
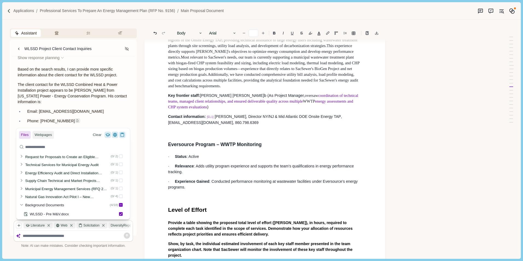
type input "**"
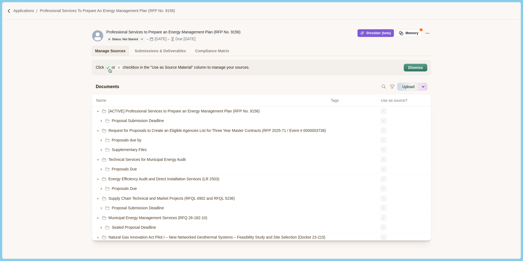
scroll to position [211, 0]
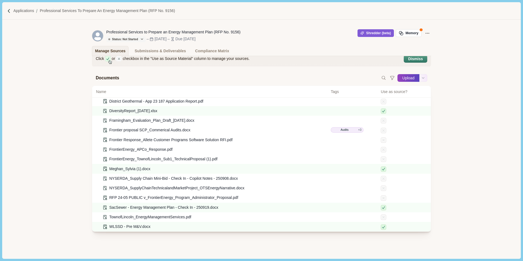
click at [411, 79] on button "Upload" at bounding box center [409, 78] width 22 height 9
select select "**********"
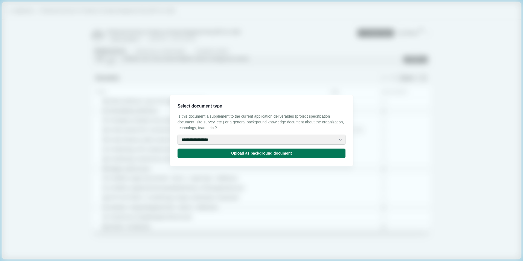
click at [312, 139] on select "**********" at bounding box center [262, 140] width 168 height 10
click at [178, 135] on select "**********" at bounding box center [262, 140] width 168 height 10
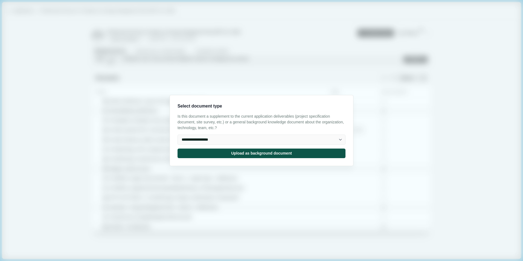
click at [248, 152] on button "Upload as background document" at bounding box center [262, 154] width 168 height 10
click at [397, 78] on input "Upload" at bounding box center [397, 78] width 0 height 0
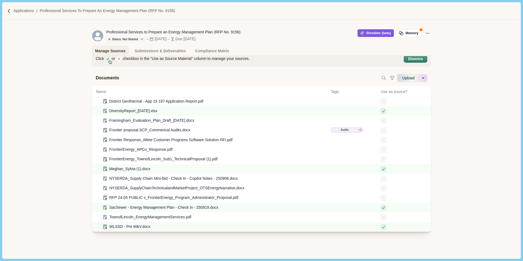
type input "**********"
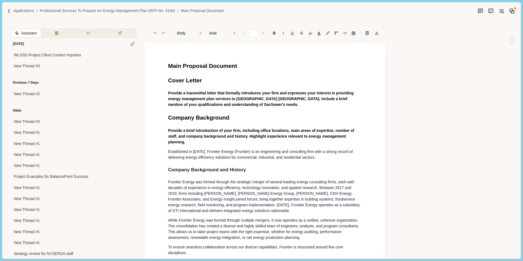
type input "**"
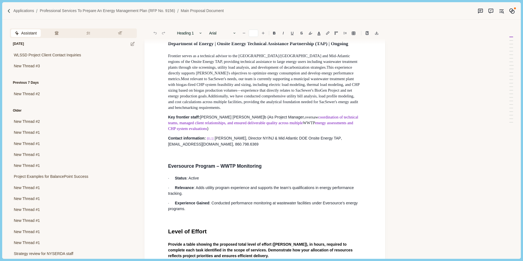
scroll to position [1177, 0]
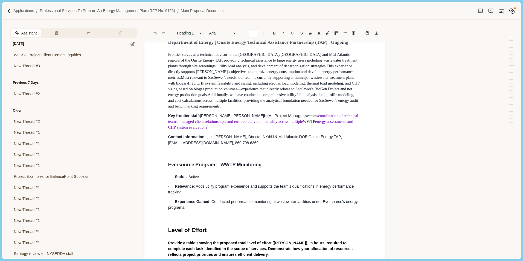
click at [197, 202] on p "· Experience Gained : Conducted performance monitoring at wastewater facilities…" at bounding box center [265, 204] width 194 height 11
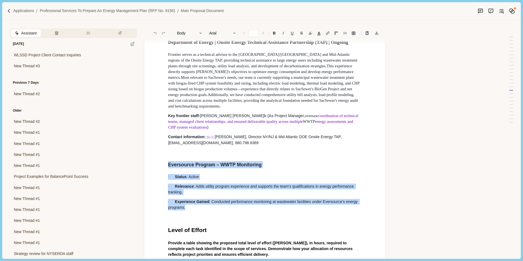
drag, startPoint x: 206, startPoint y: 202, endPoint x: 168, endPoint y: 160, distance: 56.8
click at [175, 212] on button "Chat" at bounding box center [174, 213] width 21 height 8
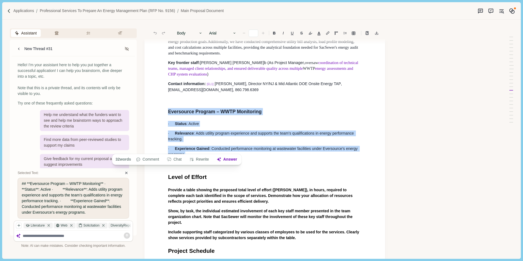
scroll to position [1232, 0]
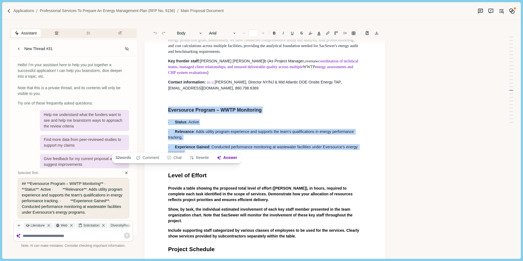
click at [44, 238] on div at bounding box center [77, 236] width 108 height 7
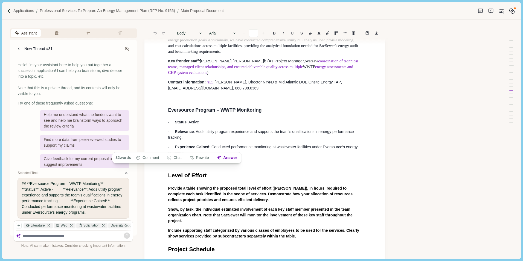
click at [45, 238] on textarea at bounding box center [77, 236] width 108 height 5
type textarea "*"
click at [106, 237] on textarea "**********" at bounding box center [77, 236] width 108 height 5
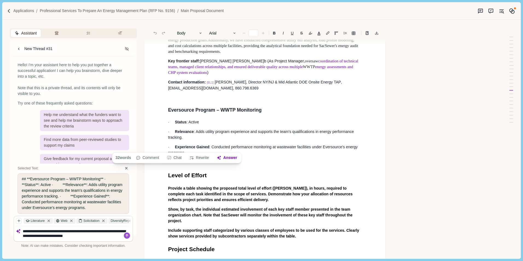
click at [100, 235] on textarea "**********" at bounding box center [77, 233] width 108 height 9
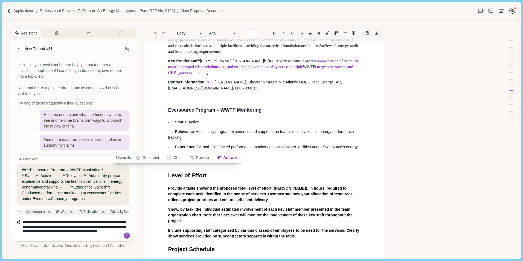
drag, startPoint x: 73, startPoint y: 222, endPoint x: 12, endPoint y: 220, distance: 61.1
click at [12, 220] on div "Hello! I'm your assistant here to help you put together a successful applicatio…" at bounding box center [73, 154] width 123 height 196
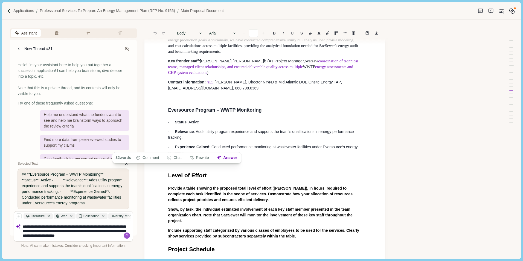
click at [102, 236] on textarea "**********" at bounding box center [77, 231] width 108 height 14
drag, startPoint x: 83, startPoint y: 236, endPoint x: 101, endPoint y: 235, distance: 17.3
click at [100, 235] on textarea "**********" at bounding box center [77, 231] width 108 height 14
type textarea "**********"
click at [128, 235] on icon at bounding box center [127, 236] width 8 height 8
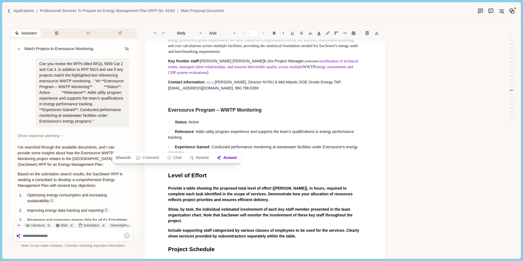
click at [70, 168] on p "I've searched through the available documents, and I can provide some insights …" at bounding box center [74, 156] width 112 height 23
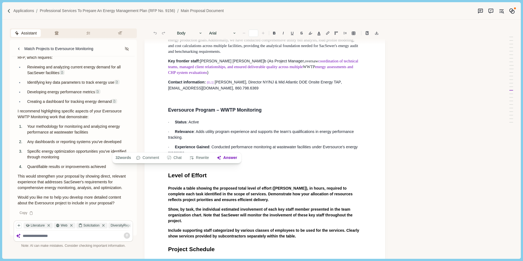
scroll to position [1259, 0]
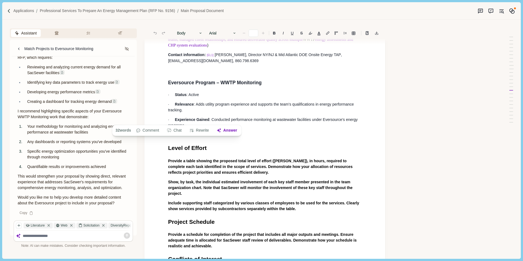
click at [36, 237] on textarea at bounding box center [77, 236] width 108 height 5
click at [32, 235] on textarea at bounding box center [77, 236] width 108 height 5
click at [30, 236] on textarea at bounding box center [77, 236] width 108 height 5
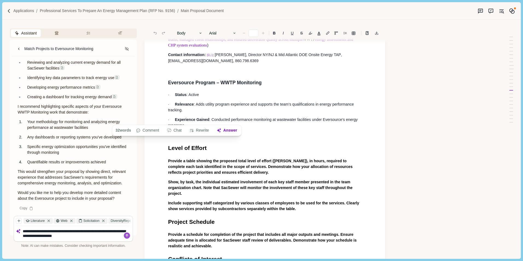
type textarea "**********"
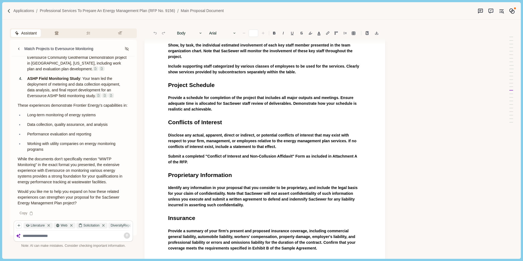
scroll to position [591, 0]
click at [52, 236] on textarea at bounding box center [77, 236] width 108 height 5
type textarea "**********"
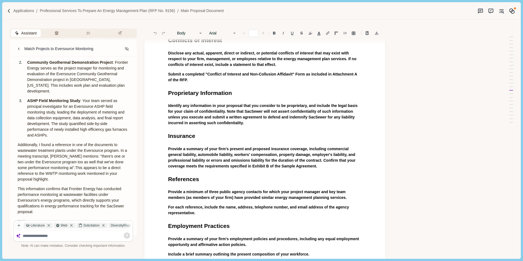
scroll to position [848, 0]
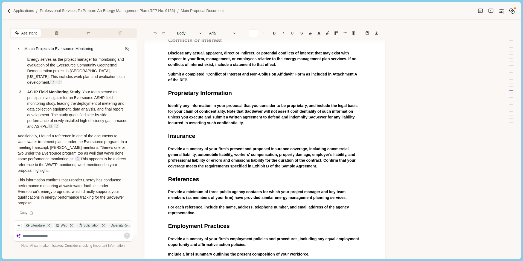
click at [78, 160] on img at bounding box center [77, 158] width 3 height 3
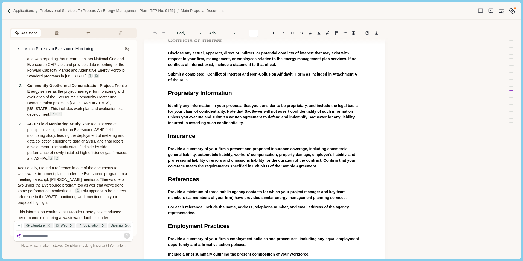
click at [53, 235] on textarea at bounding box center [77, 236] width 108 height 5
type textarea "**********"
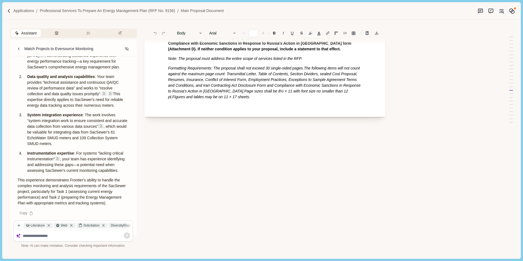
scroll to position [1046, 0]
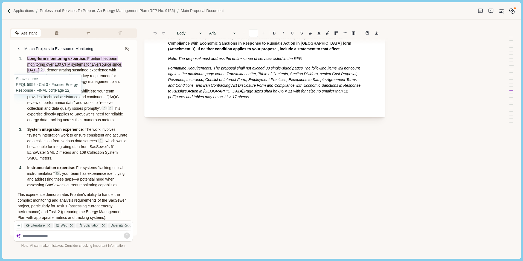
click at [40, 71] on img at bounding box center [41, 69] width 3 height 3
